Goal: Task Accomplishment & Management: Manage account settings

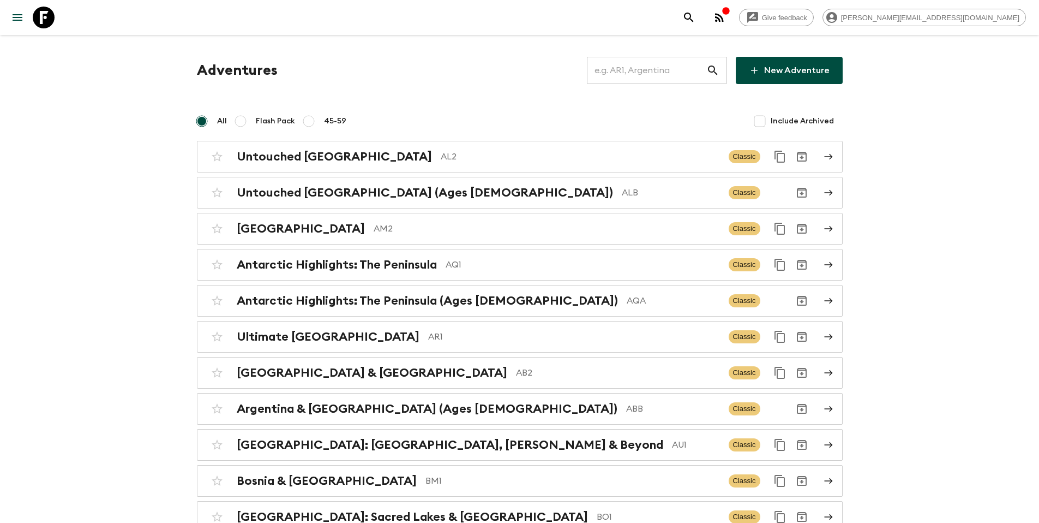
click at [647, 73] on input "text" at bounding box center [646, 70] width 119 height 31
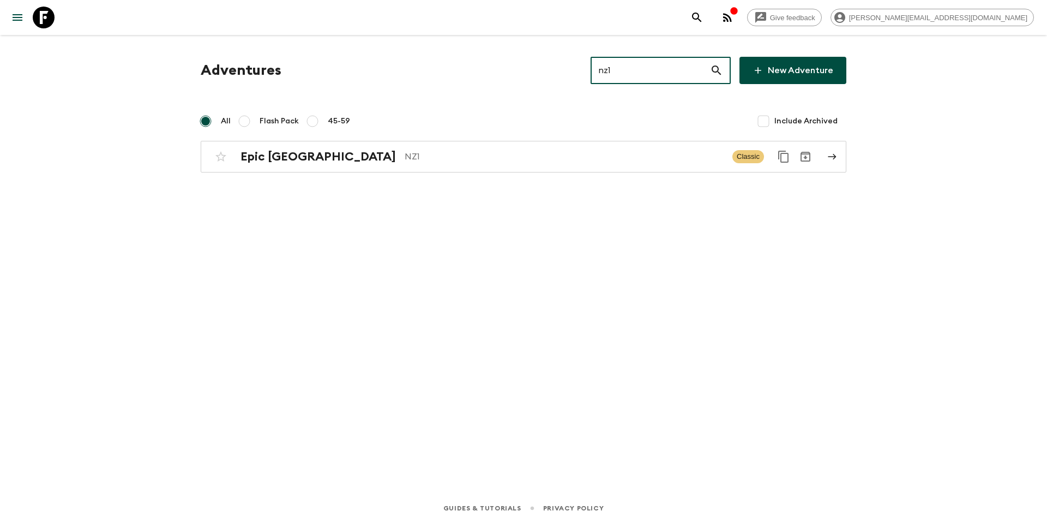
type input "nz1"
click at [458, 173] on div "Adventures nz1 ​ New Adventure All Flash Pack 45-59 Include Archived Epic [GEOG…" at bounding box center [524, 249] width 698 height 428
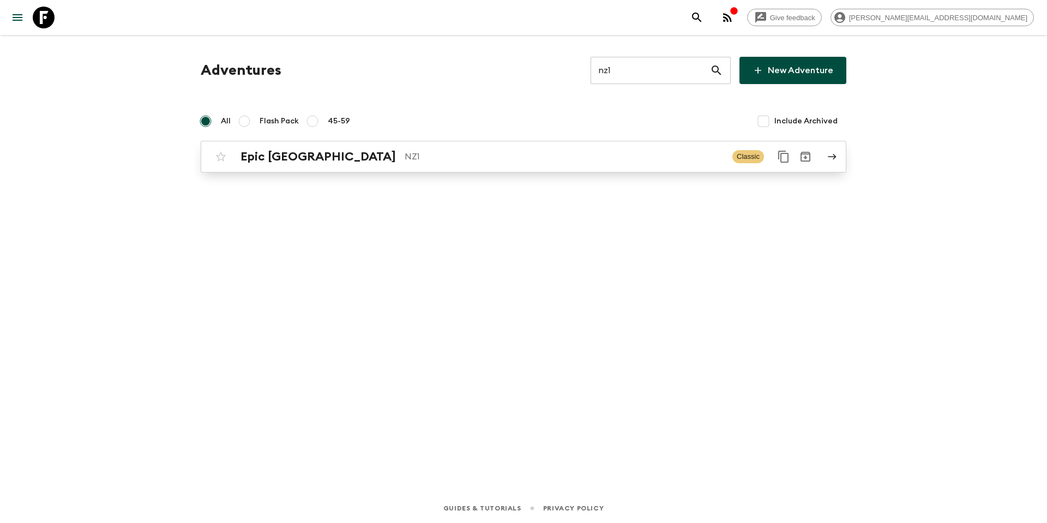
click at [462, 165] on div "Epic New Zealand NZ1 Classic" at bounding box center [502, 157] width 585 height 22
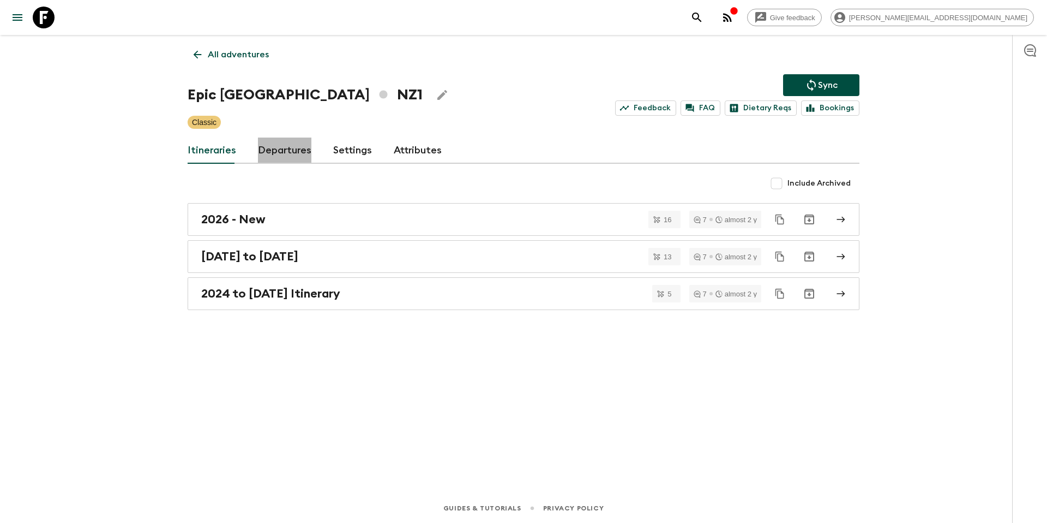
click at [286, 153] on link "Departures" at bounding box center [284, 150] width 53 height 26
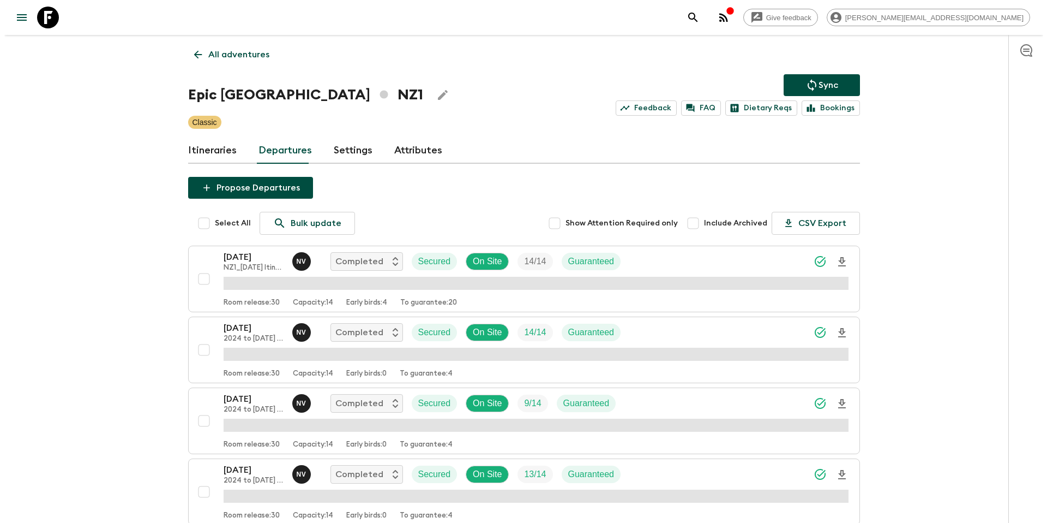
scroll to position [988, 0]
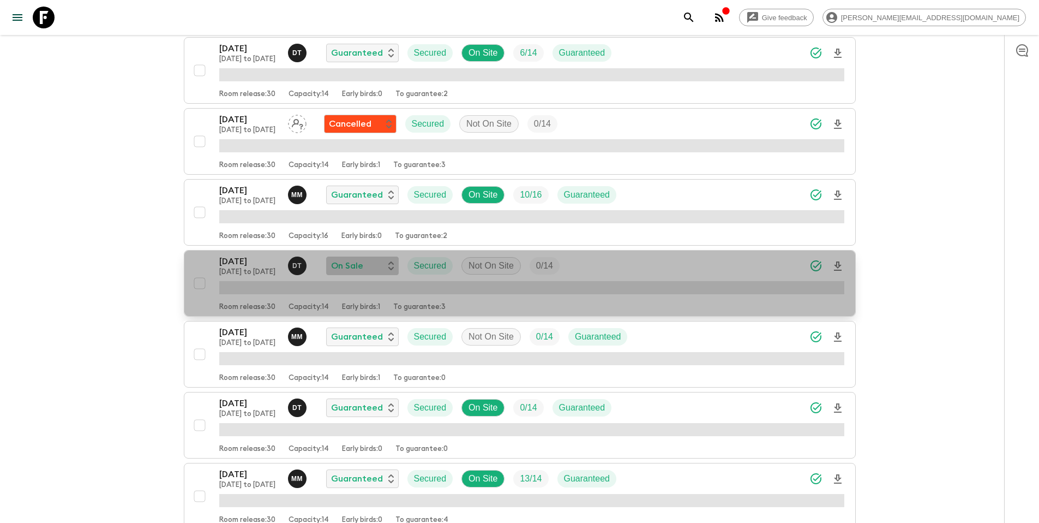
click at [369, 267] on div "On Sale" at bounding box center [362, 265] width 63 height 13
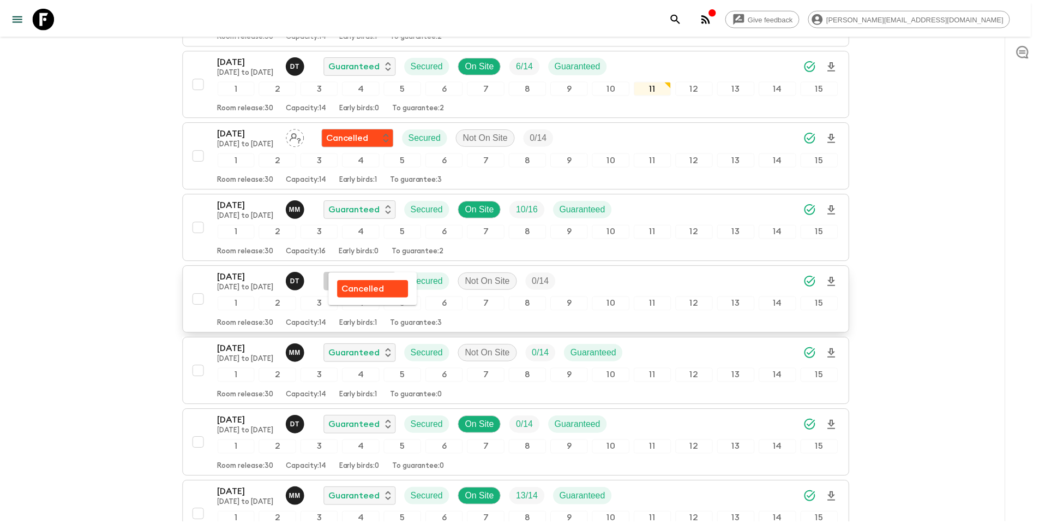
scroll to position [1004, 0]
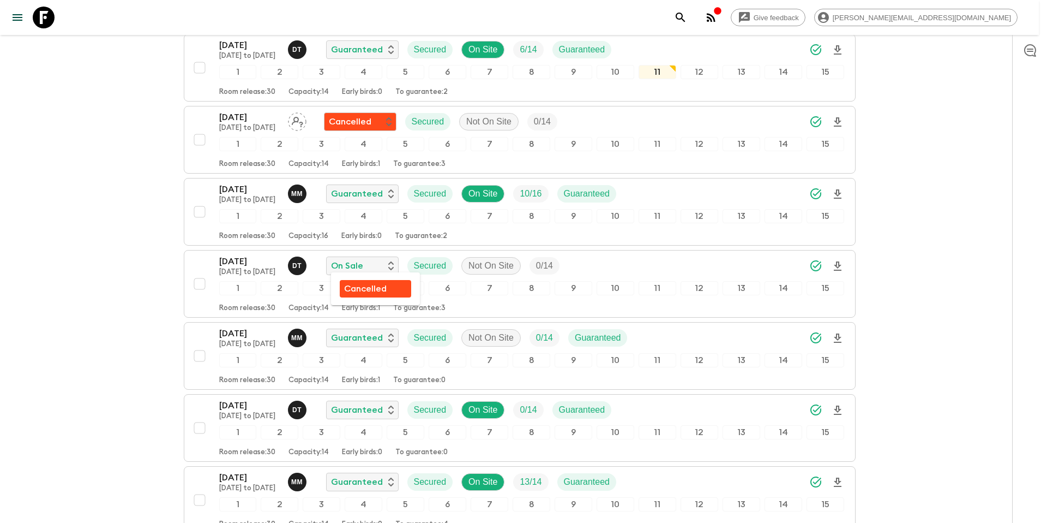
click at [373, 290] on p "Cancelled" at bounding box center [365, 288] width 43 height 13
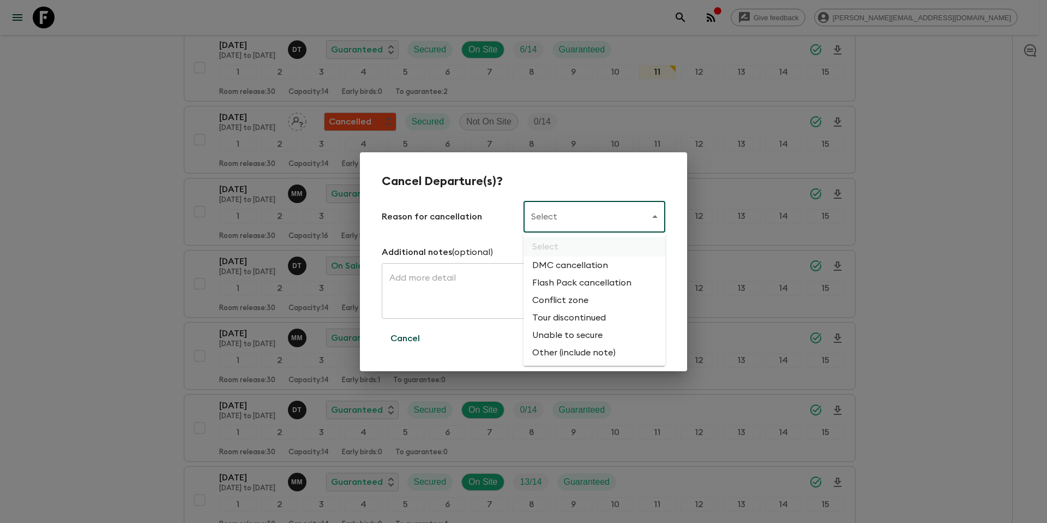
click at [581, 228] on body "Give feedback [PERSON_NAME][EMAIL_ADDRESS][DOMAIN_NAME] All adventures Epic [GE…" at bounding box center [523, 426] width 1047 height 2860
click at [579, 281] on li "Flash Pack cancellation" at bounding box center [595, 282] width 142 height 17
type input "FLASHPACK_CANCELLATION"
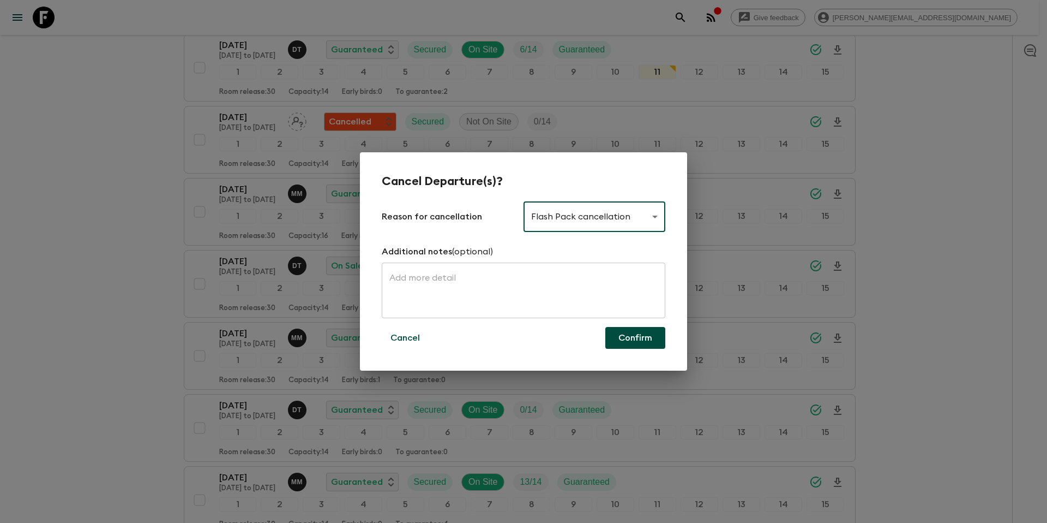
click at [633, 342] on button "Confirm" at bounding box center [635, 338] width 60 height 22
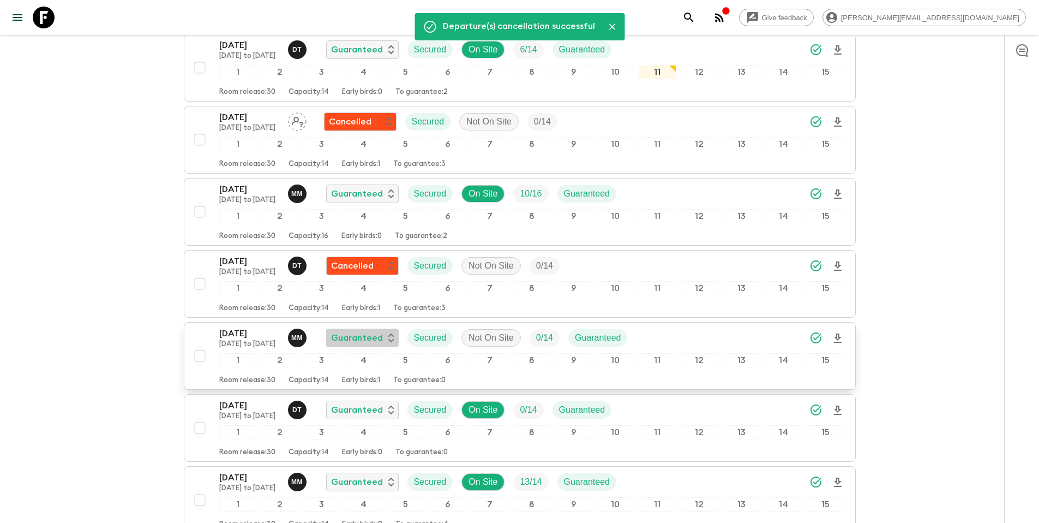
click at [385, 338] on div "Guaranteed" at bounding box center [362, 337] width 63 height 13
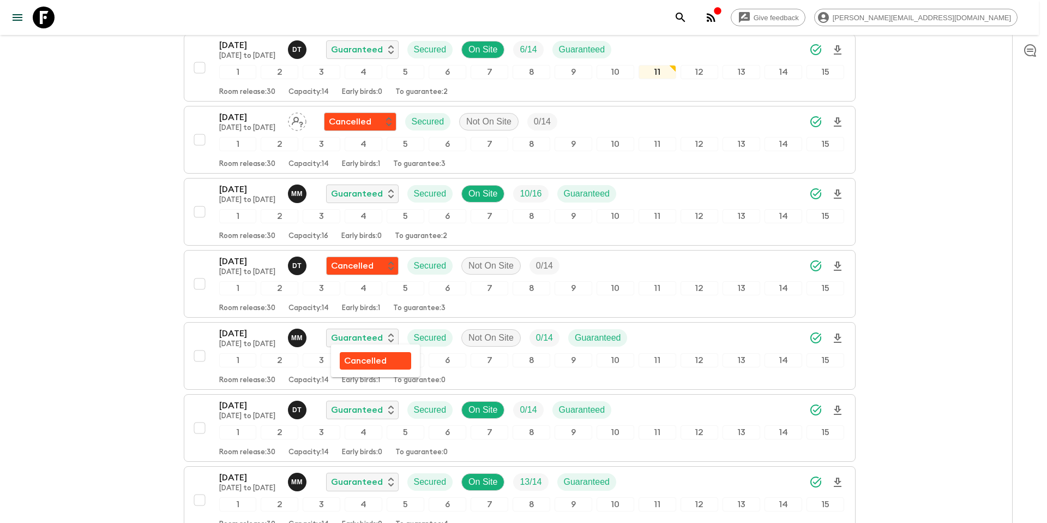
click at [383, 360] on p "Cancelled" at bounding box center [365, 360] width 43 height 13
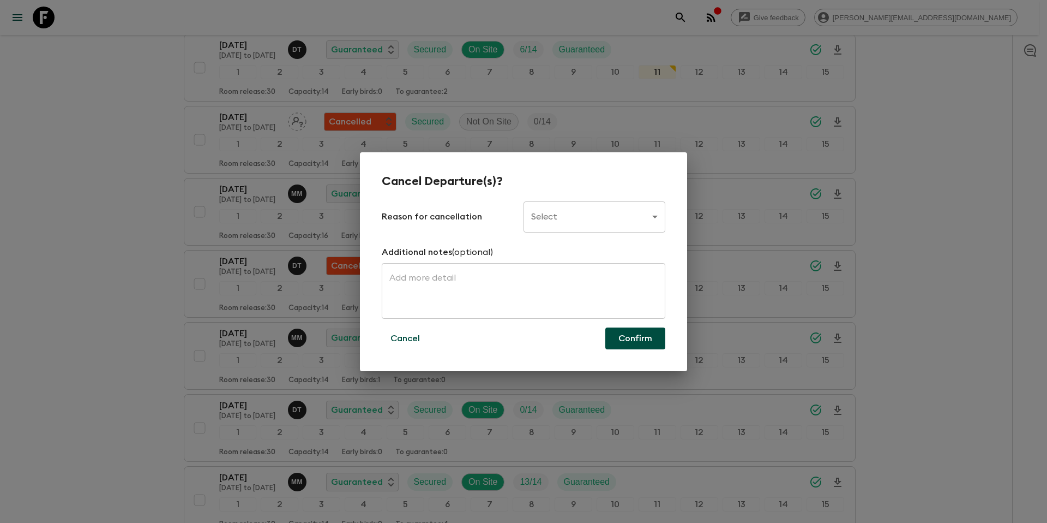
click at [578, 226] on body "Give feedback [PERSON_NAME][EMAIL_ADDRESS][DOMAIN_NAME] All adventures Epic [GE…" at bounding box center [523, 426] width 1047 height 2860
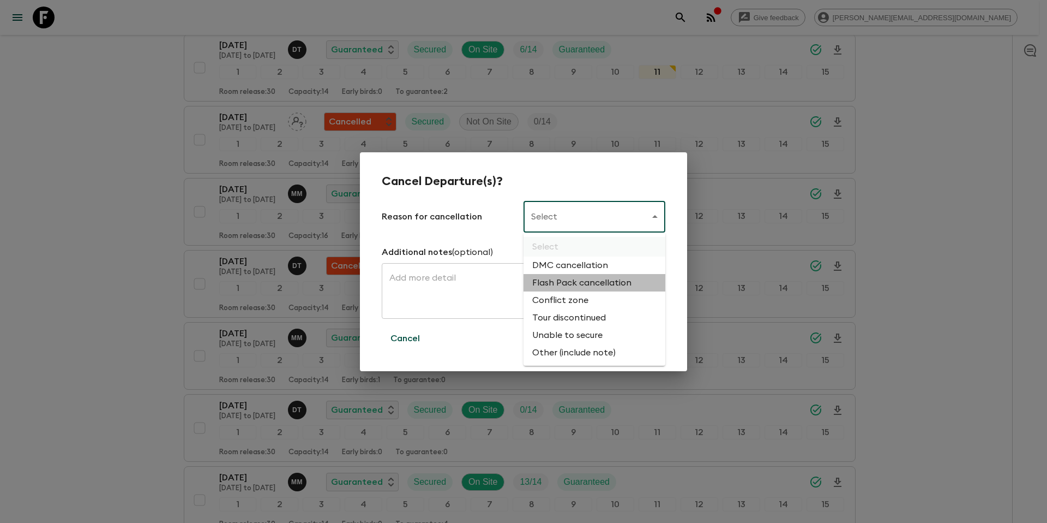
drag, startPoint x: 565, startPoint y: 284, endPoint x: 572, endPoint y: 292, distance: 11.2
click at [565, 285] on li "Flash Pack cancellation" at bounding box center [595, 282] width 142 height 17
type input "FLASHPACK_CANCELLATION"
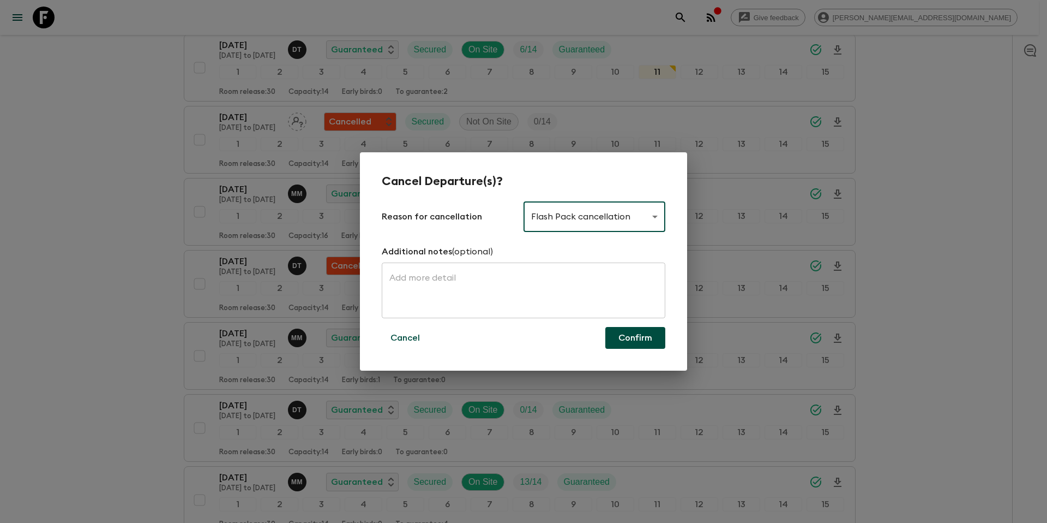
click at [628, 327] on button "Confirm" at bounding box center [635, 338] width 60 height 22
